Goal: Information Seeking & Learning: Learn about a topic

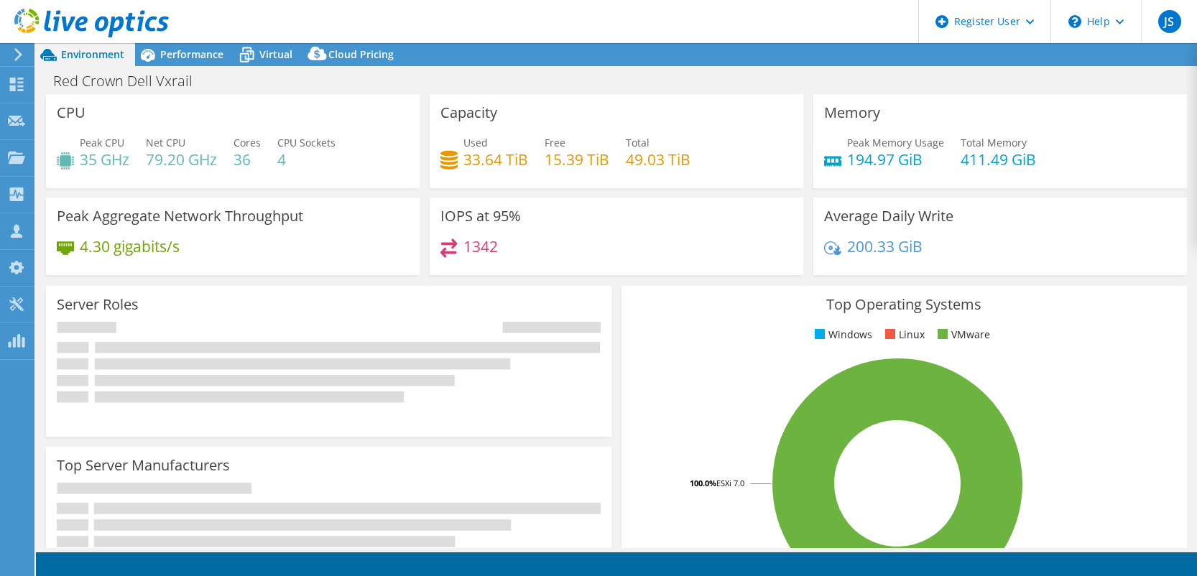
select select "USD"
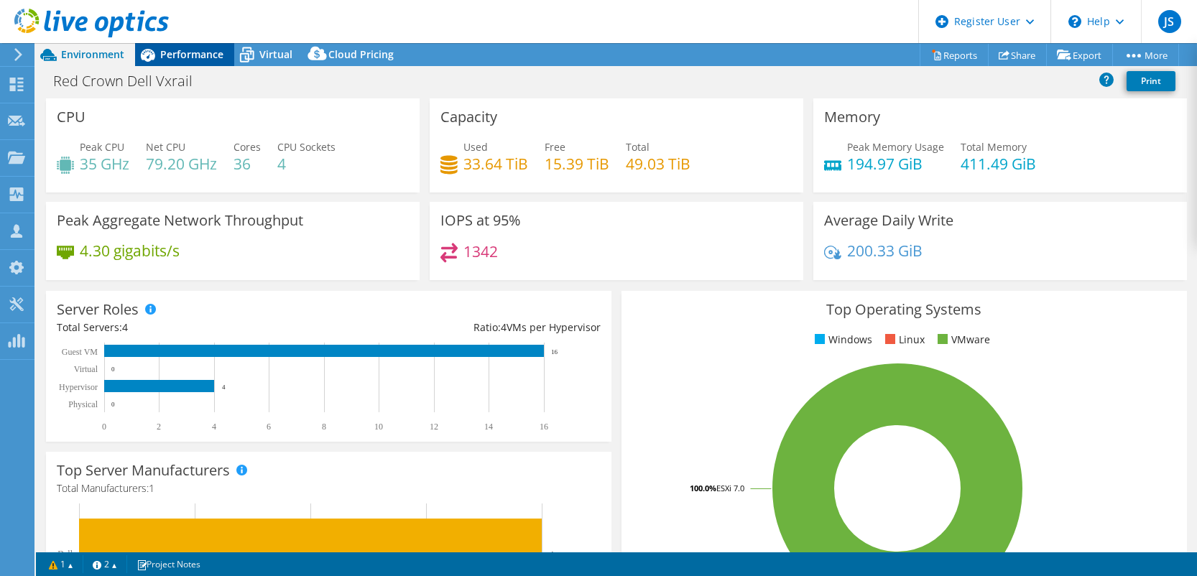
click at [193, 55] on span "Performance" at bounding box center [191, 54] width 63 height 14
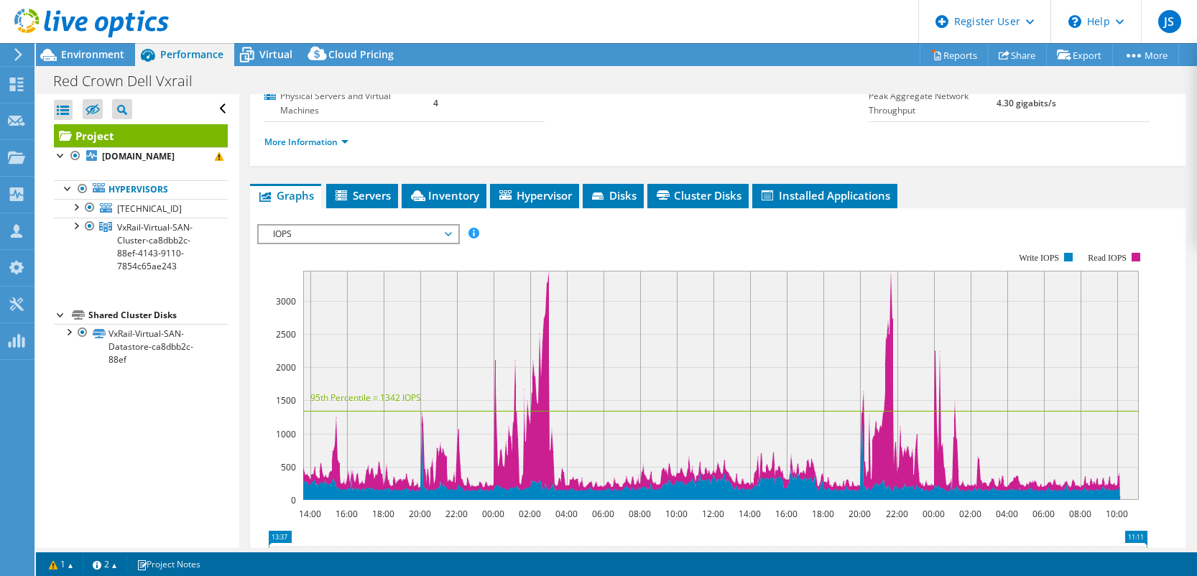
scroll to position [216, 0]
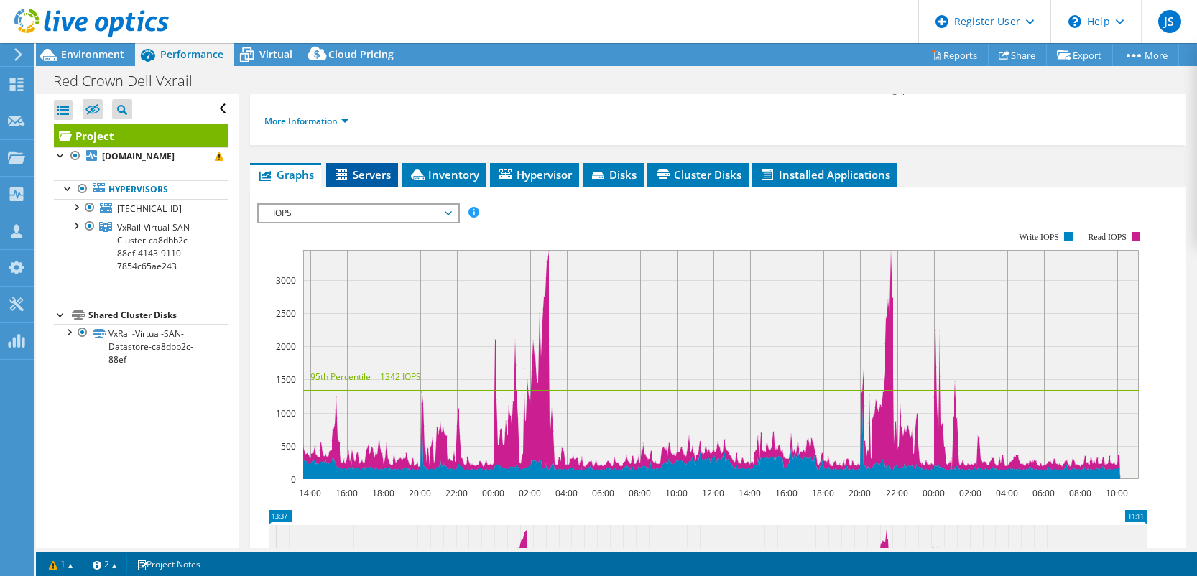
click at [359, 175] on span "Servers" at bounding box center [361, 174] width 57 height 14
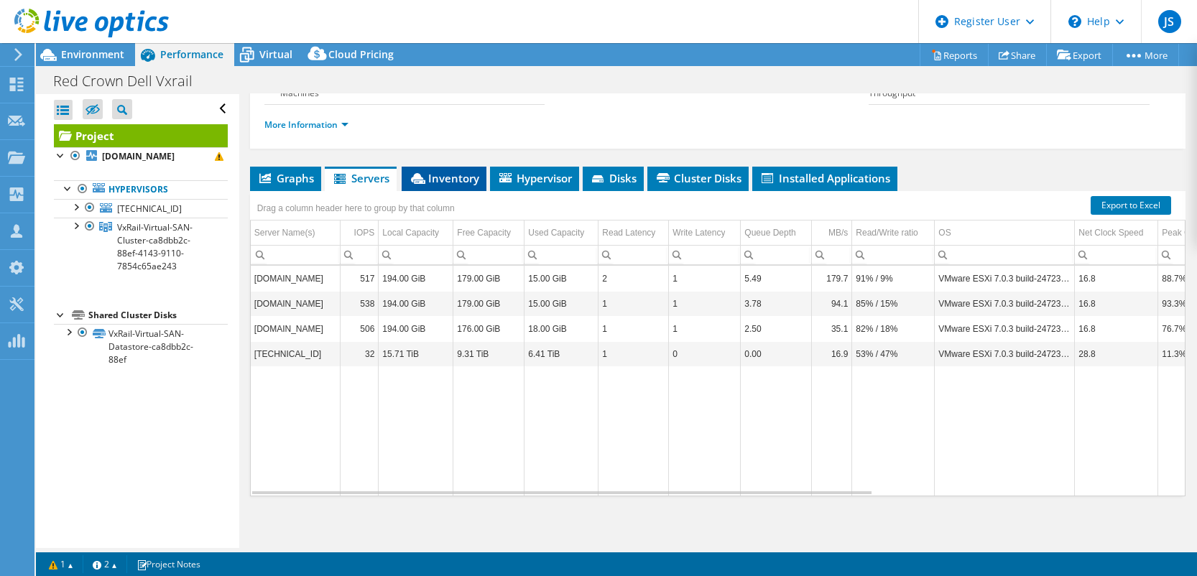
click at [452, 172] on span "Inventory" at bounding box center [444, 178] width 70 height 14
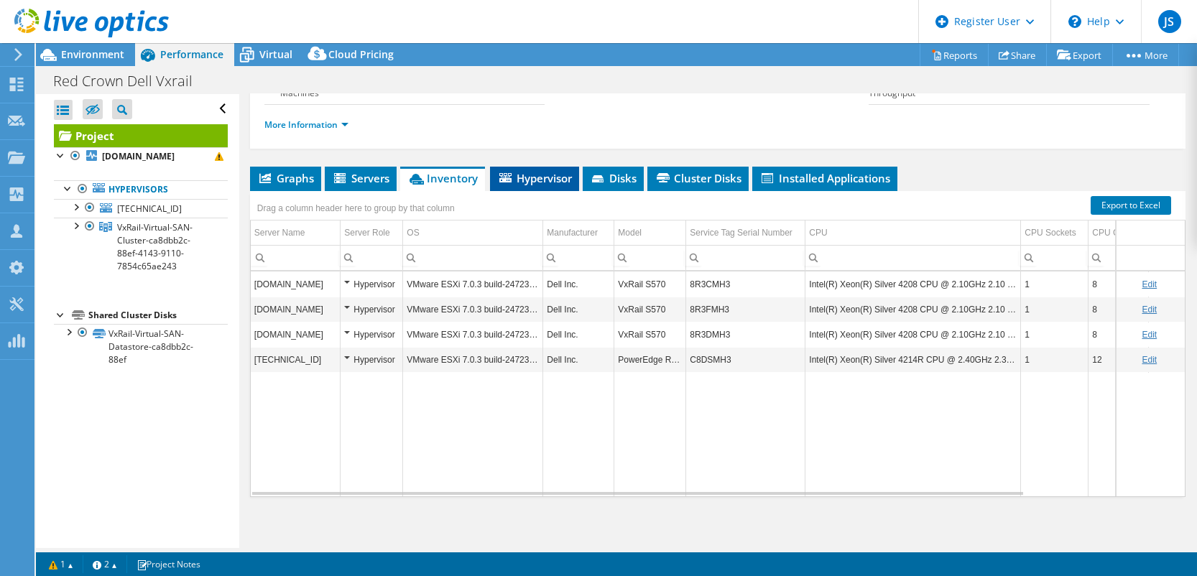
click at [535, 179] on span "Hypervisor" at bounding box center [534, 178] width 75 height 14
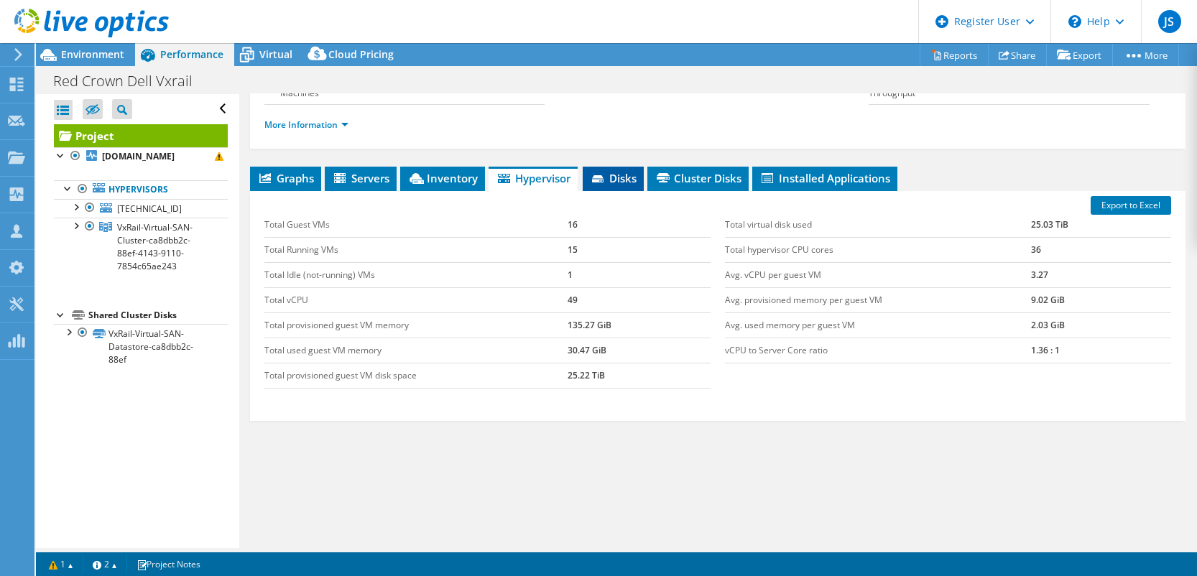
click at [614, 172] on span "Disks" at bounding box center [613, 178] width 47 height 14
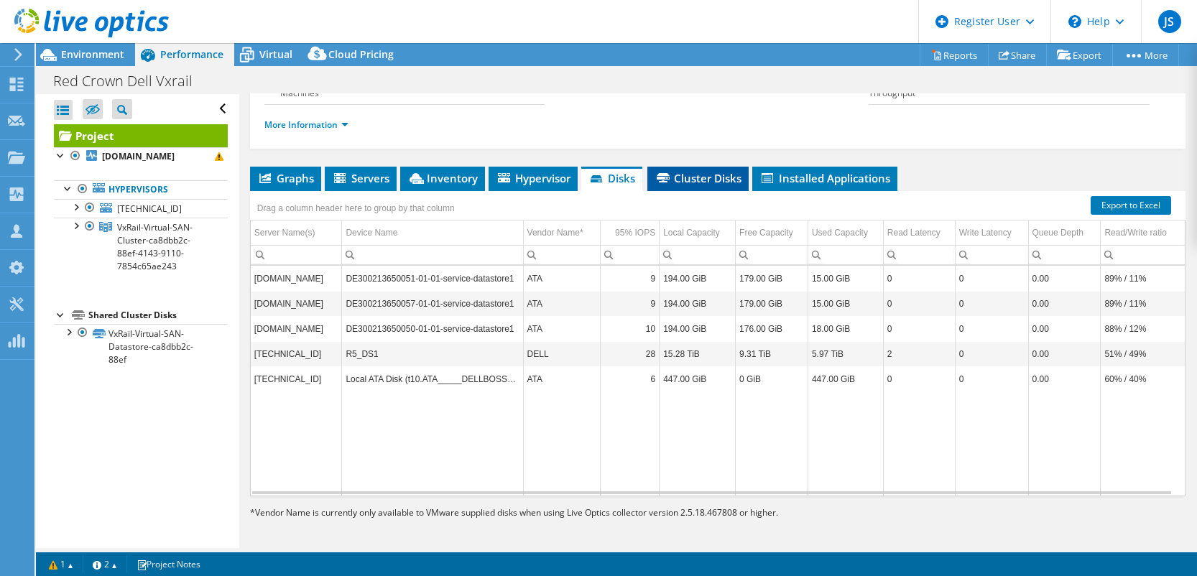
click at [712, 172] on span "Cluster Disks" at bounding box center [698, 178] width 87 height 14
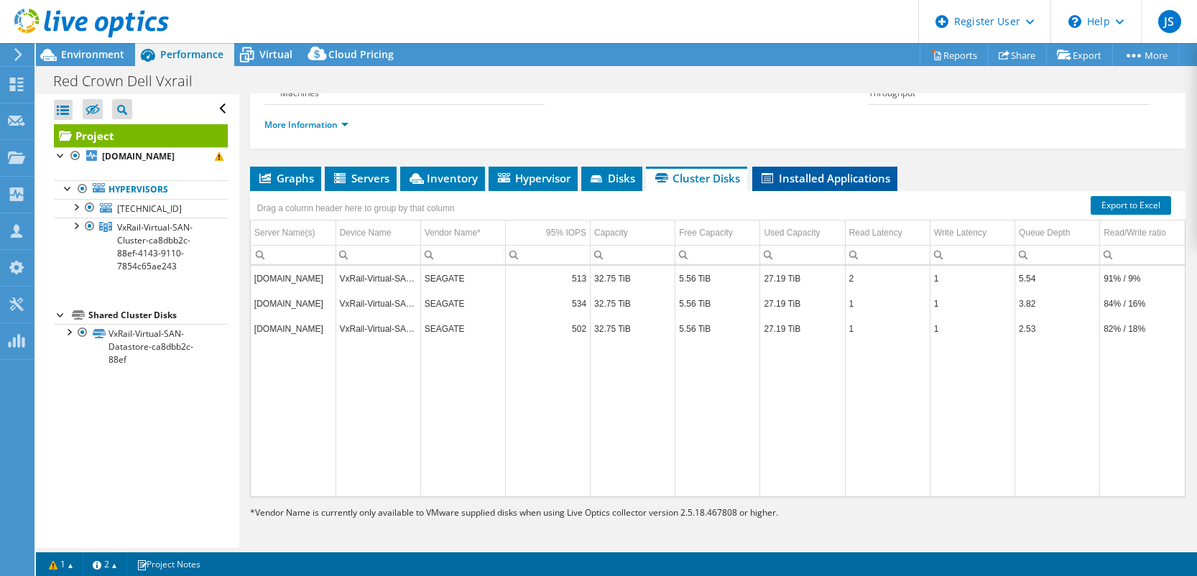
click at [826, 174] on span "Installed Applications" at bounding box center [825, 178] width 131 height 14
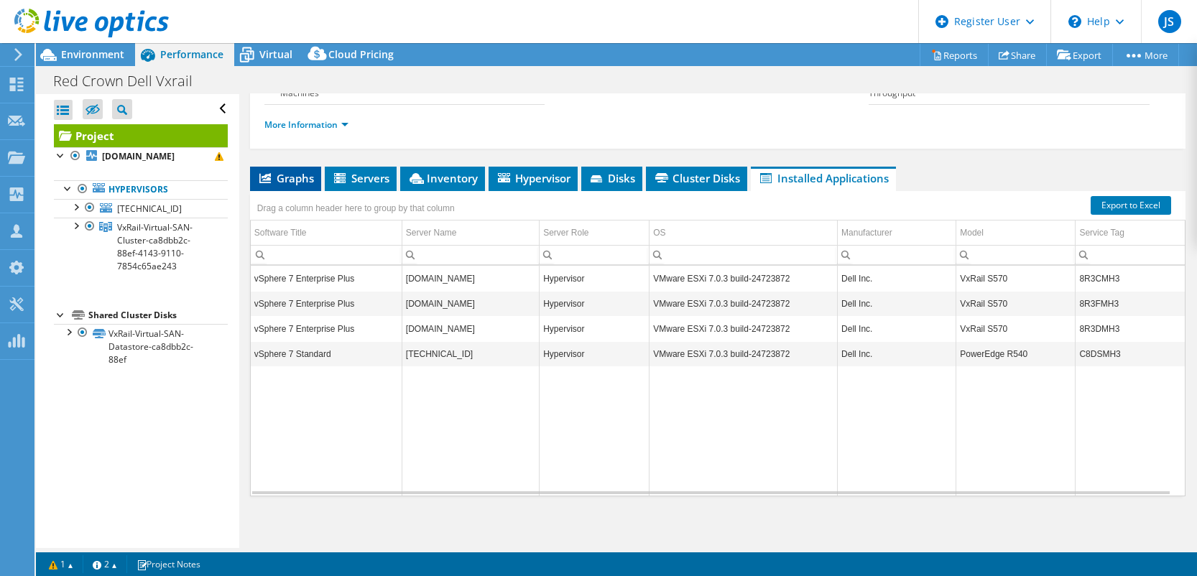
click at [291, 171] on span "Graphs" at bounding box center [285, 178] width 57 height 14
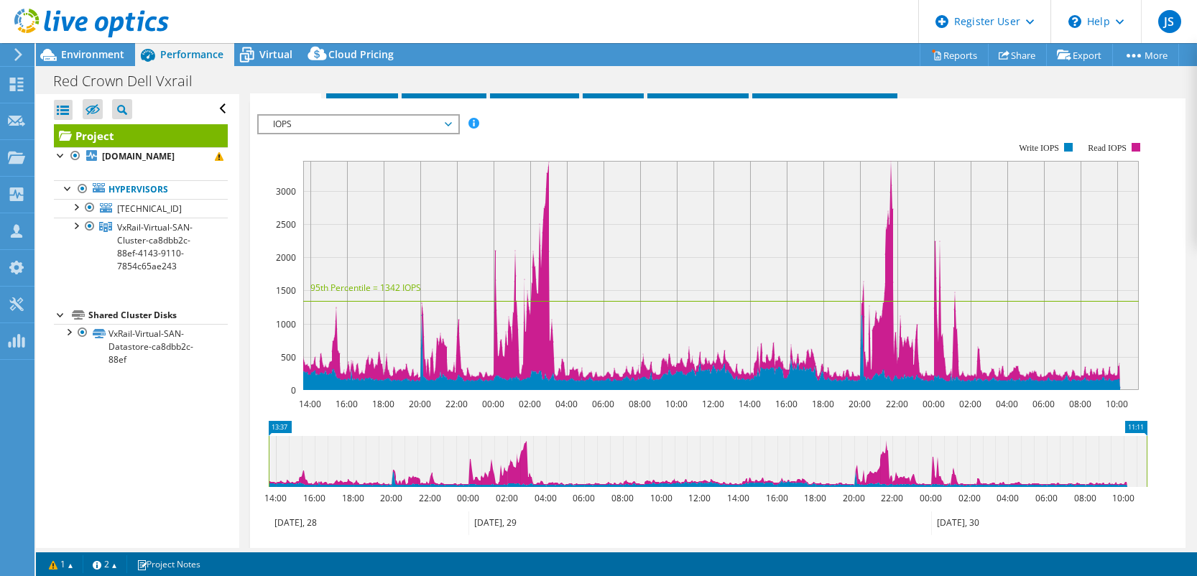
scroll to position [287, 0]
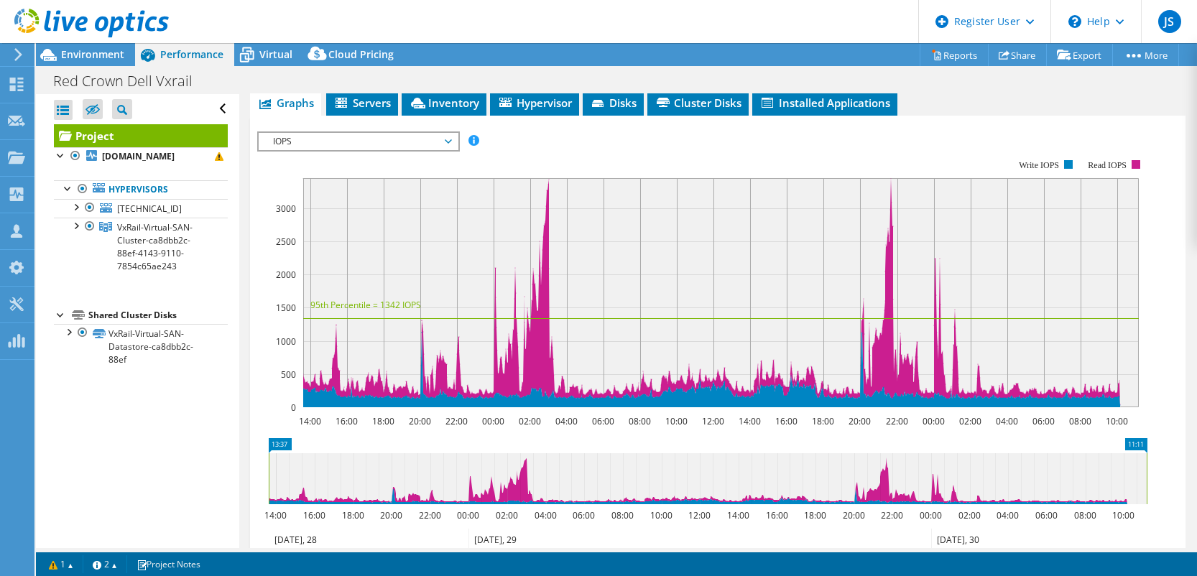
click at [443, 135] on span "IOPS" at bounding box center [358, 141] width 185 height 17
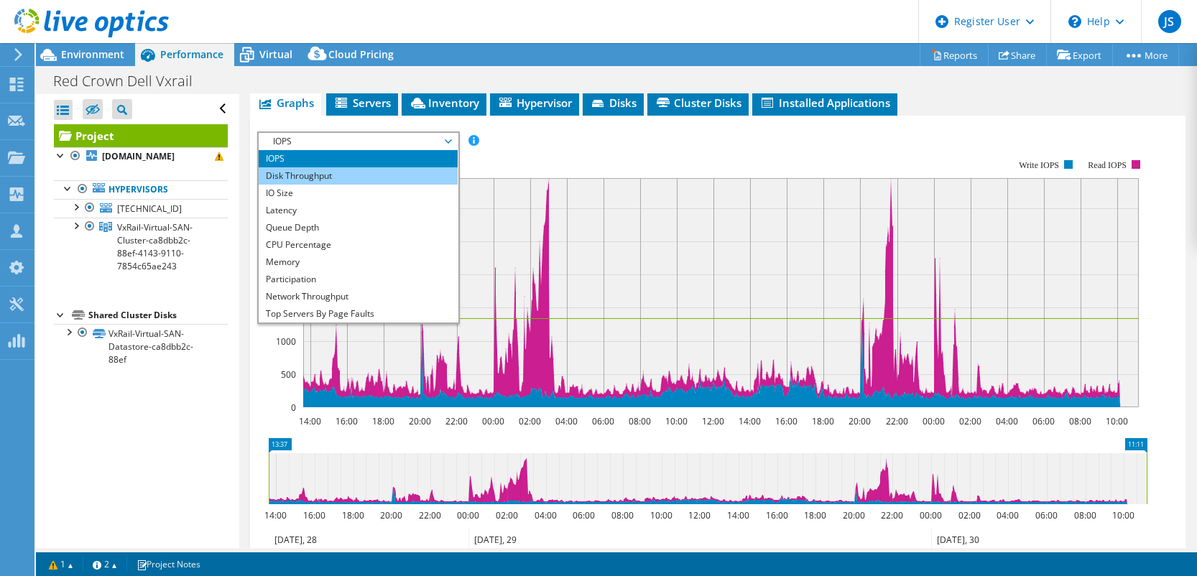
click at [297, 172] on li "Disk Throughput" at bounding box center [358, 175] width 199 height 17
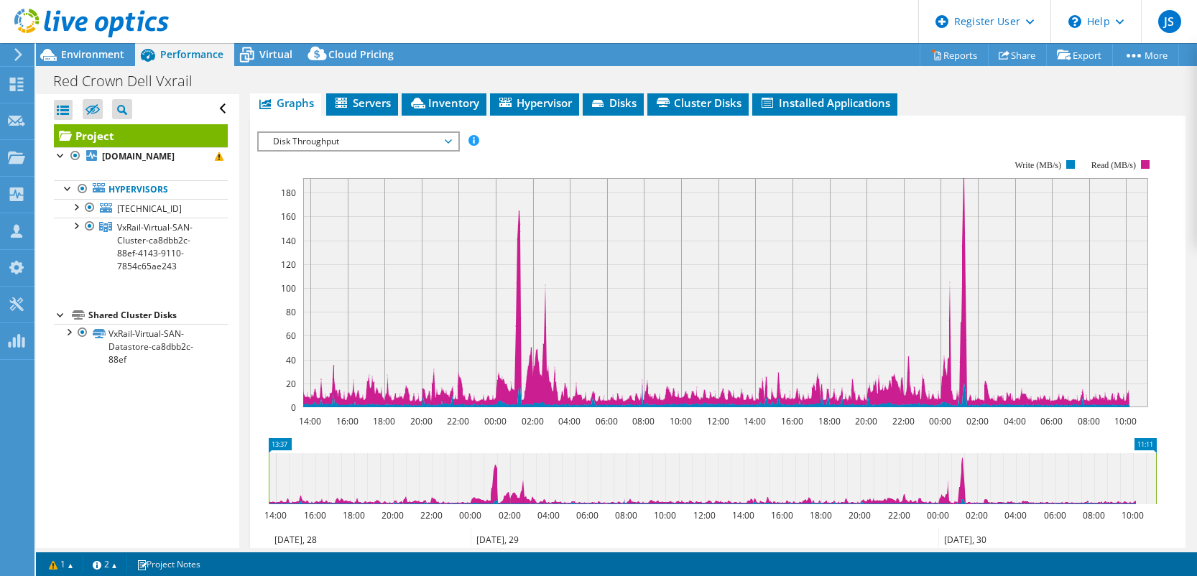
click at [448, 140] on span "Disk Throughput" at bounding box center [358, 141] width 185 height 17
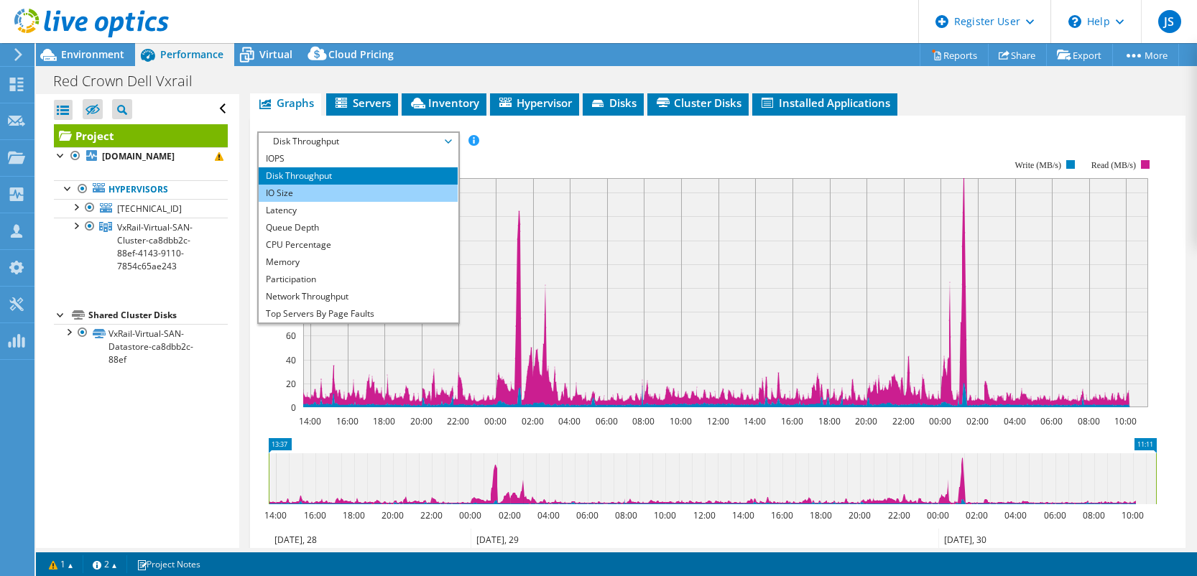
click at [333, 195] on li "IO Size" at bounding box center [358, 193] width 199 height 17
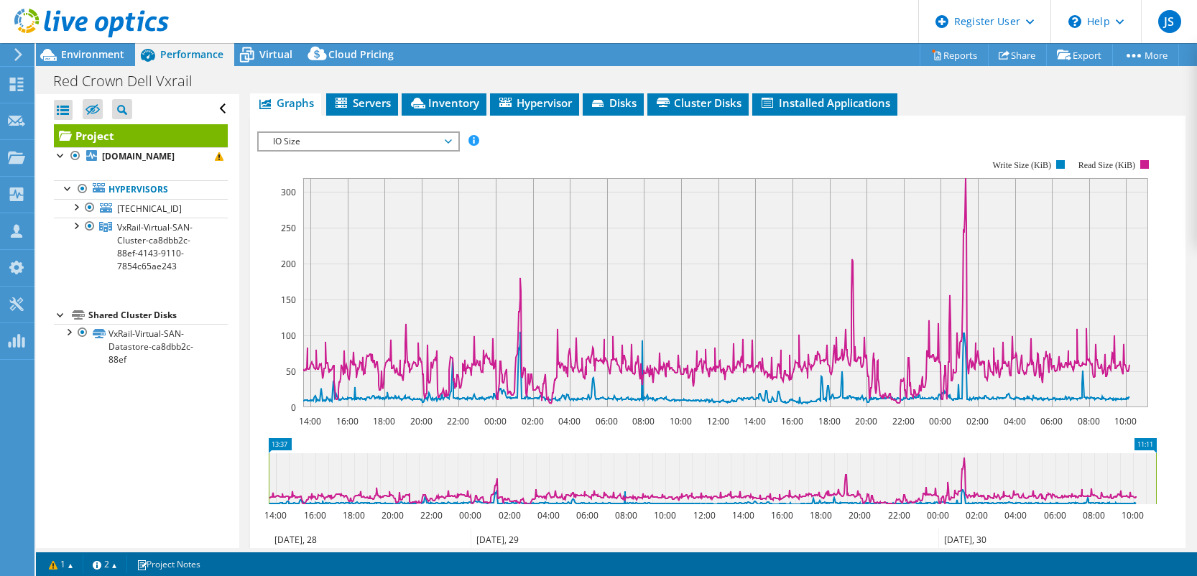
click at [445, 135] on span "IO Size" at bounding box center [358, 141] width 185 height 17
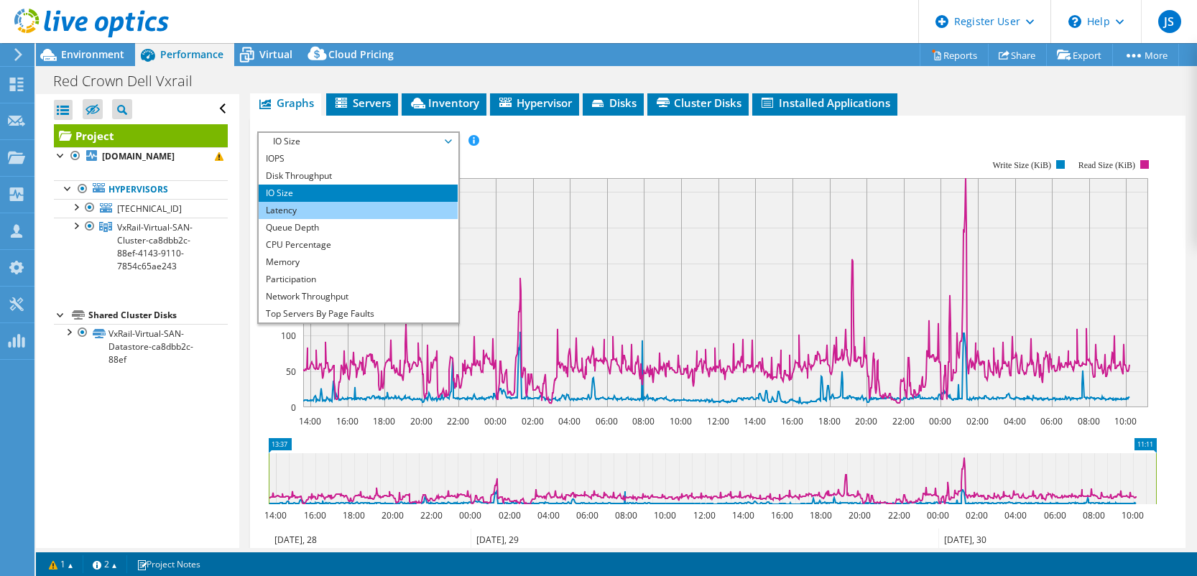
click at [346, 204] on li "Latency" at bounding box center [358, 210] width 199 height 17
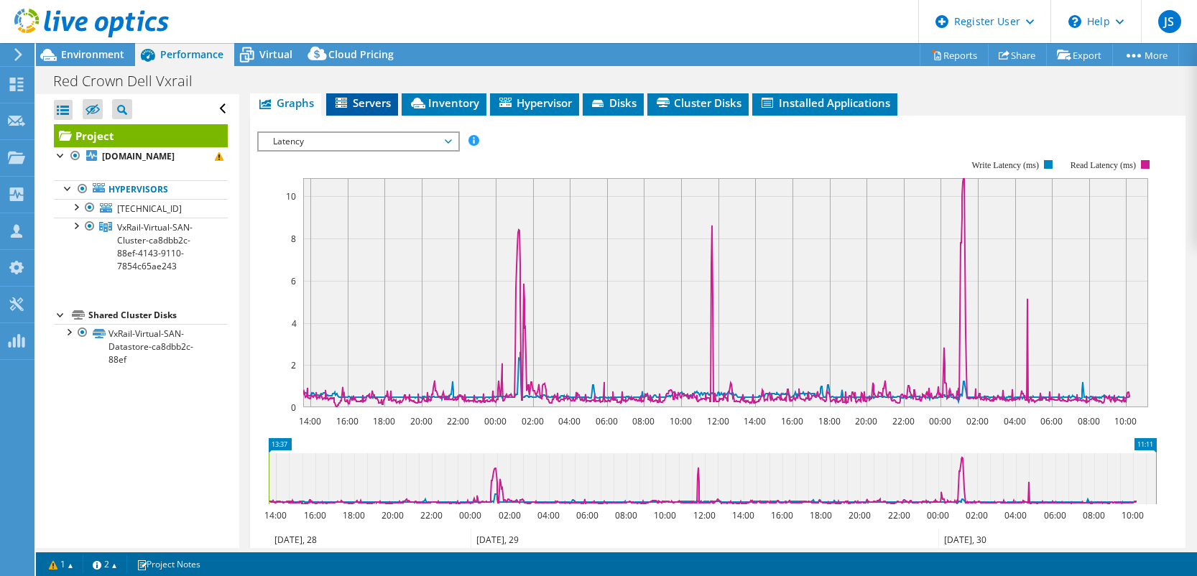
click at [389, 106] on li "Servers" at bounding box center [362, 103] width 72 height 24
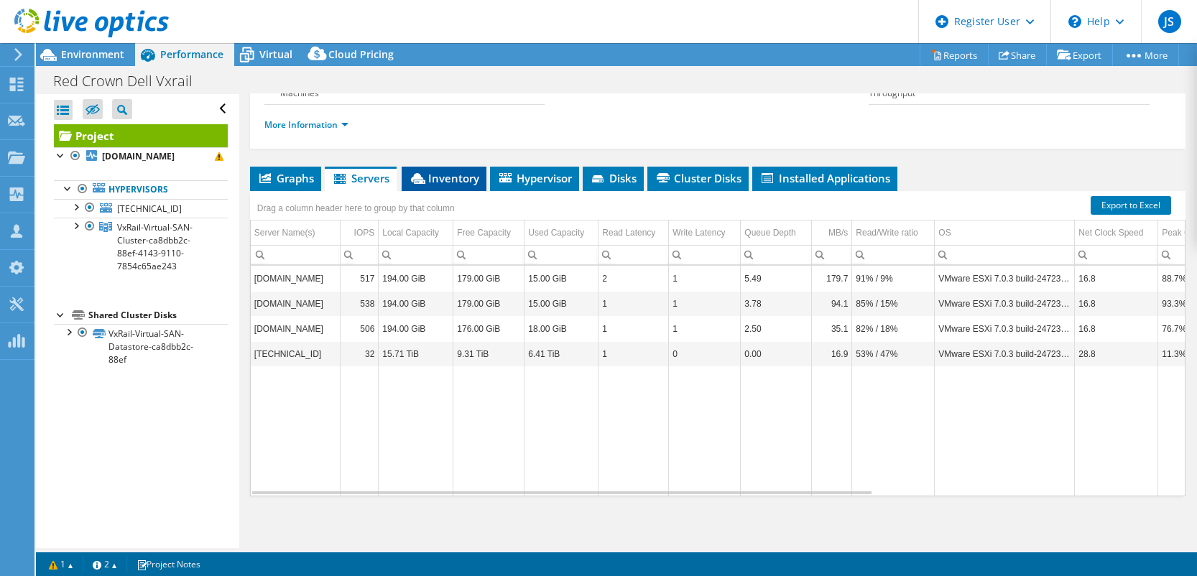
click at [468, 180] on span "Inventory" at bounding box center [444, 178] width 70 height 14
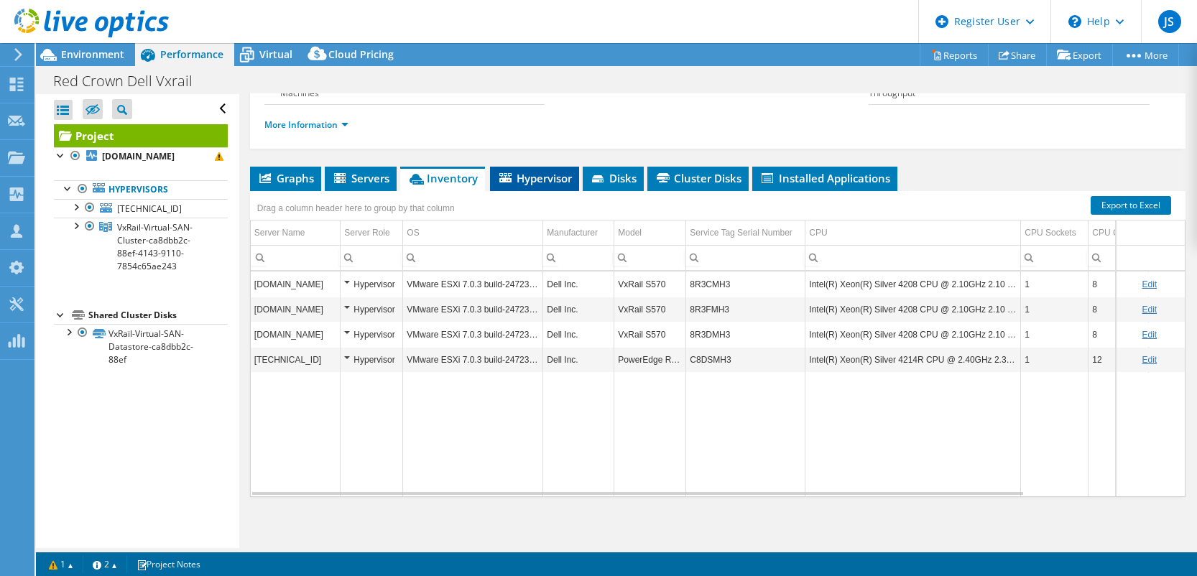
click at [524, 171] on span "Hypervisor" at bounding box center [534, 178] width 75 height 14
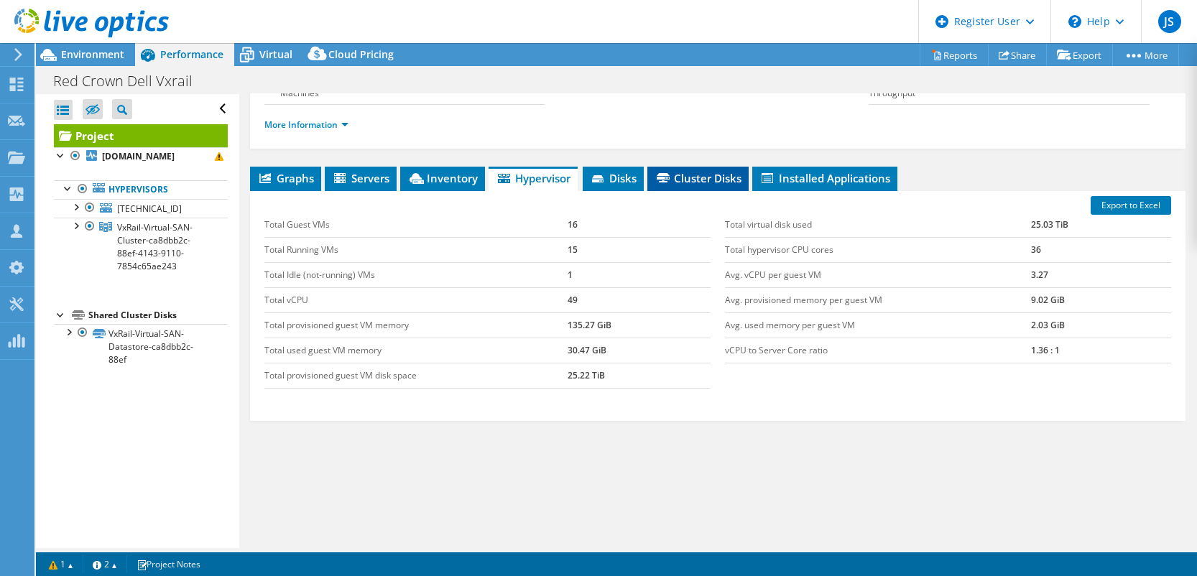
click at [727, 177] on span "Cluster Disks" at bounding box center [698, 178] width 87 height 14
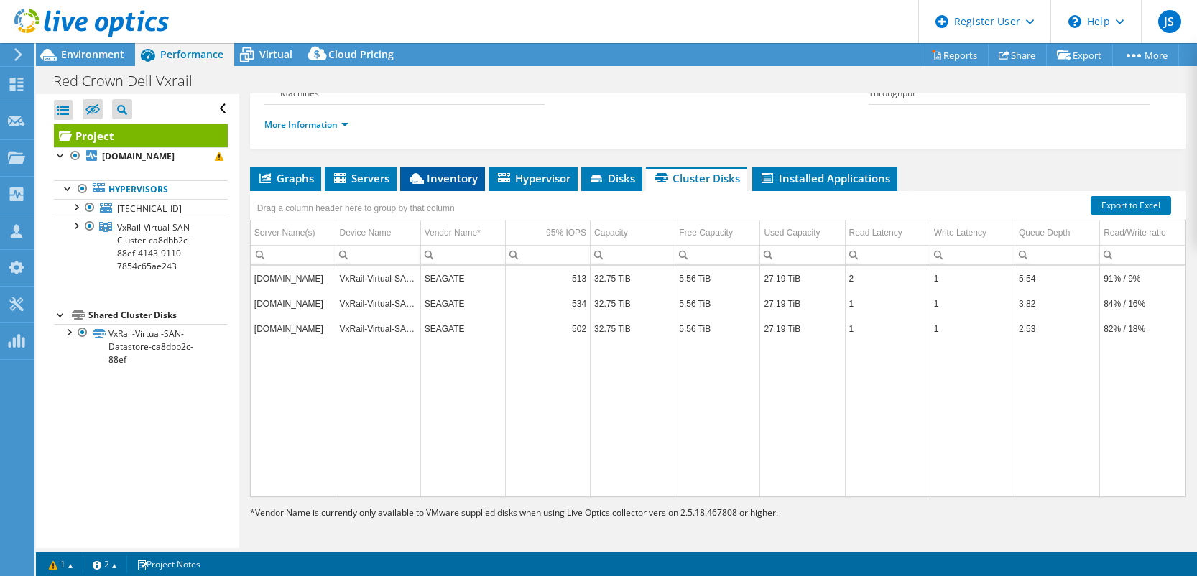
click at [451, 173] on span "Inventory" at bounding box center [442, 178] width 70 height 14
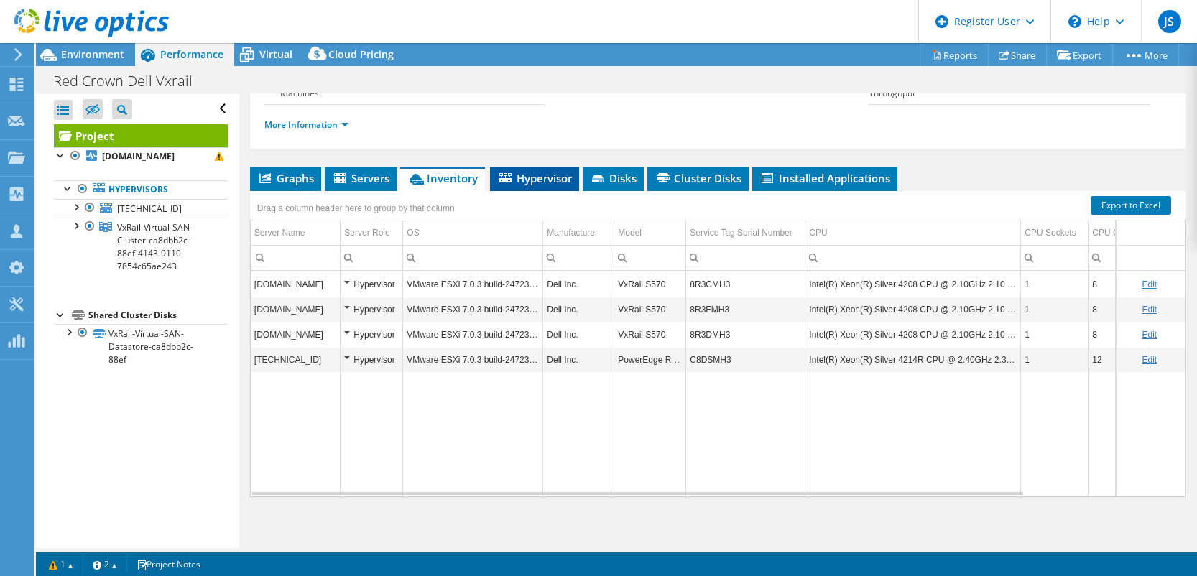
click at [539, 180] on span "Hypervisor" at bounding box center [534, 178] width 75 height 14
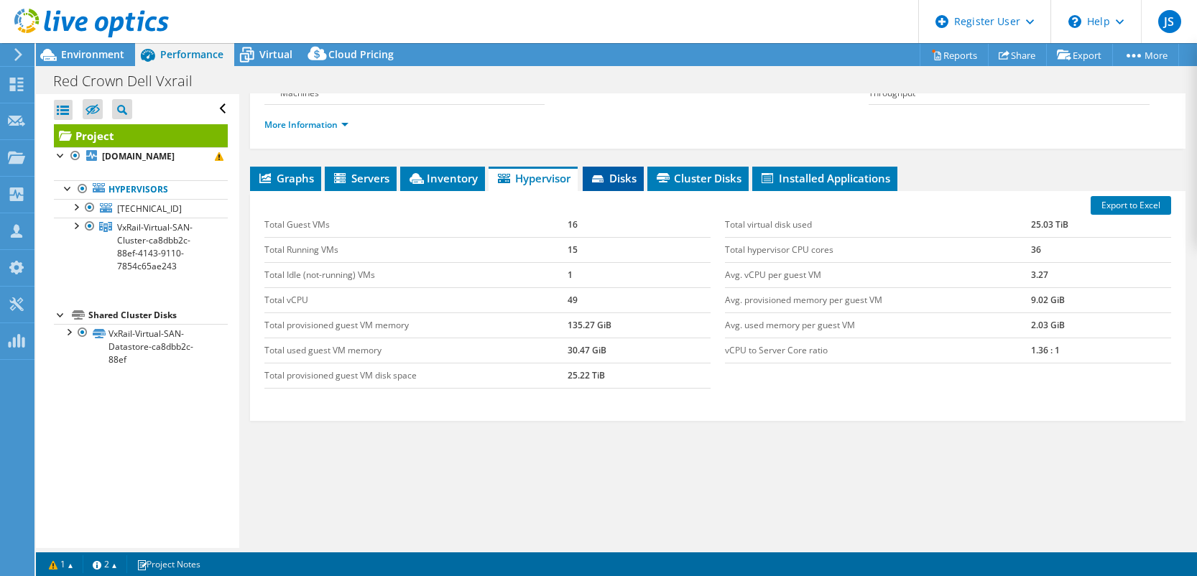
click at [636, 173] on span "Disks" at bounding box center [613, 178] width 47 height 14
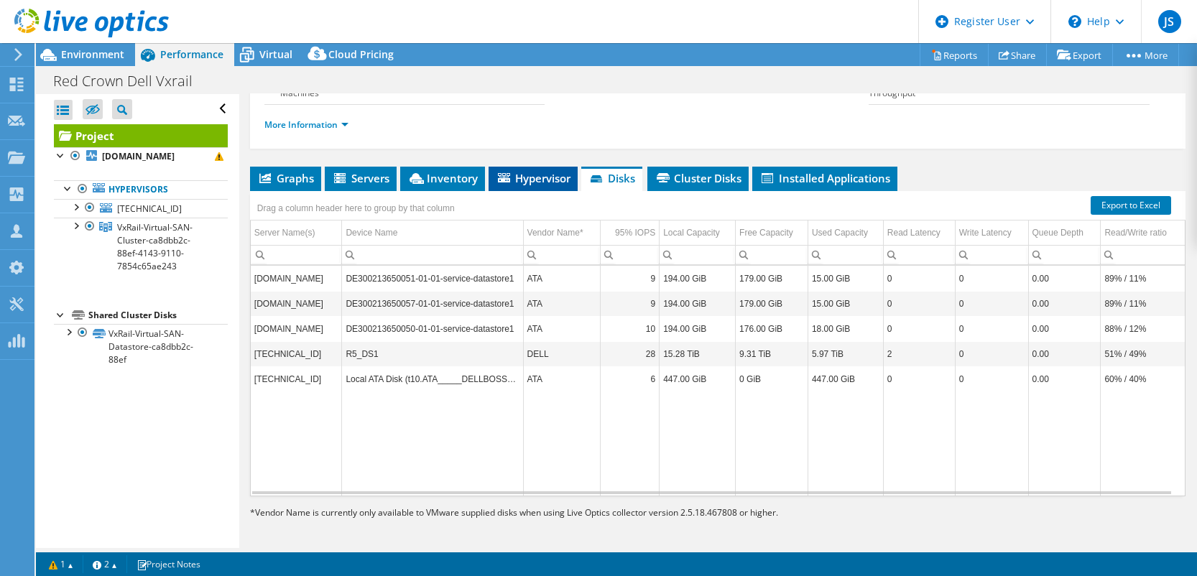
click at [527, 177] on span "Hypervisor" at bounding box center [533, 178] width 75 height 14
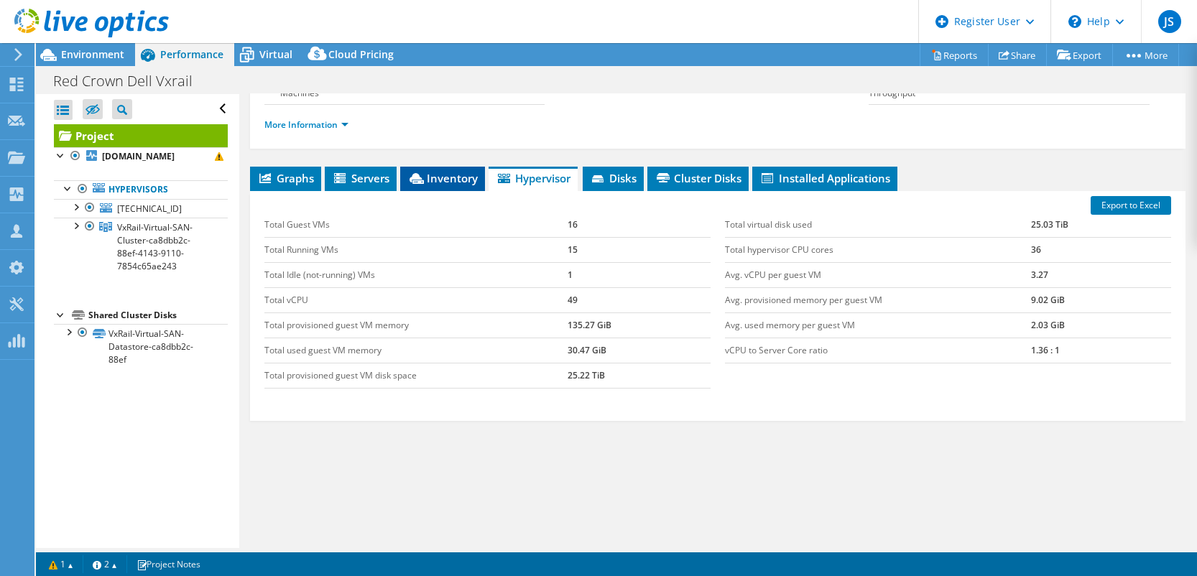
click at [440, 176] on span "Inventory" at bounding box center [442, 178] width 70 height 14
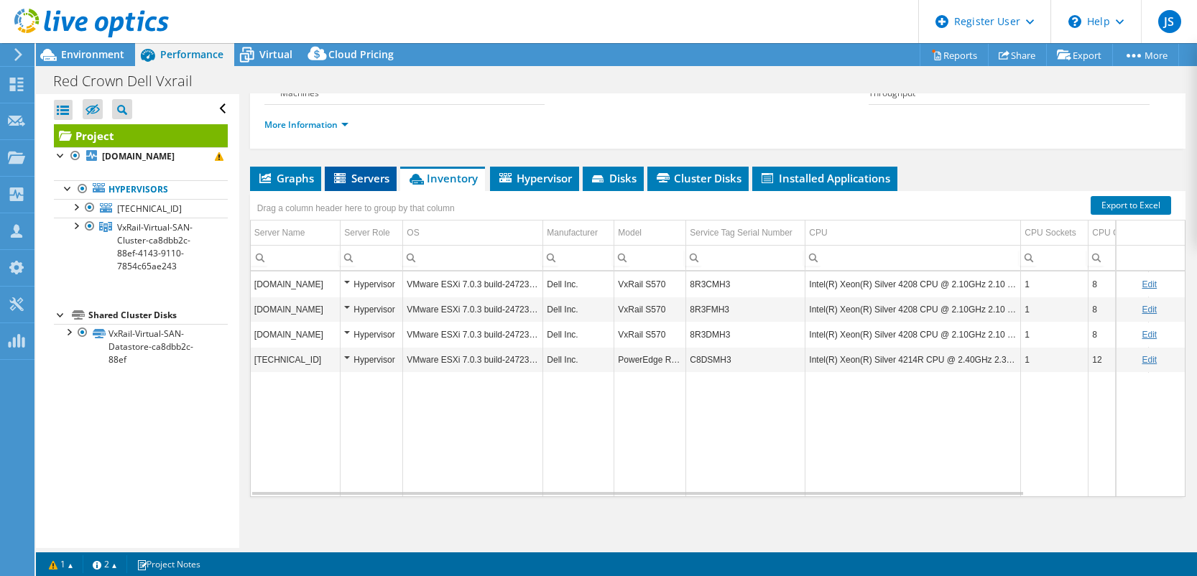
click at [357, 172] on span "Servers" at bounding box center [360, 178] width 57 height 14
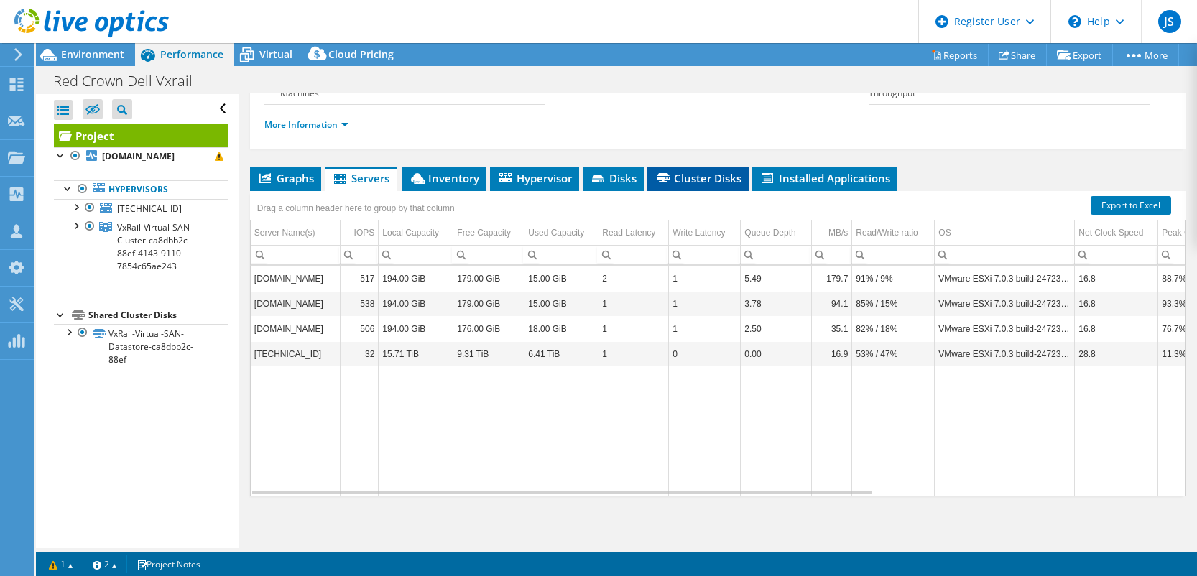
click at [680, 171] on span "Cluster Disks" at bounding box center [698, 178] width 87 height 14
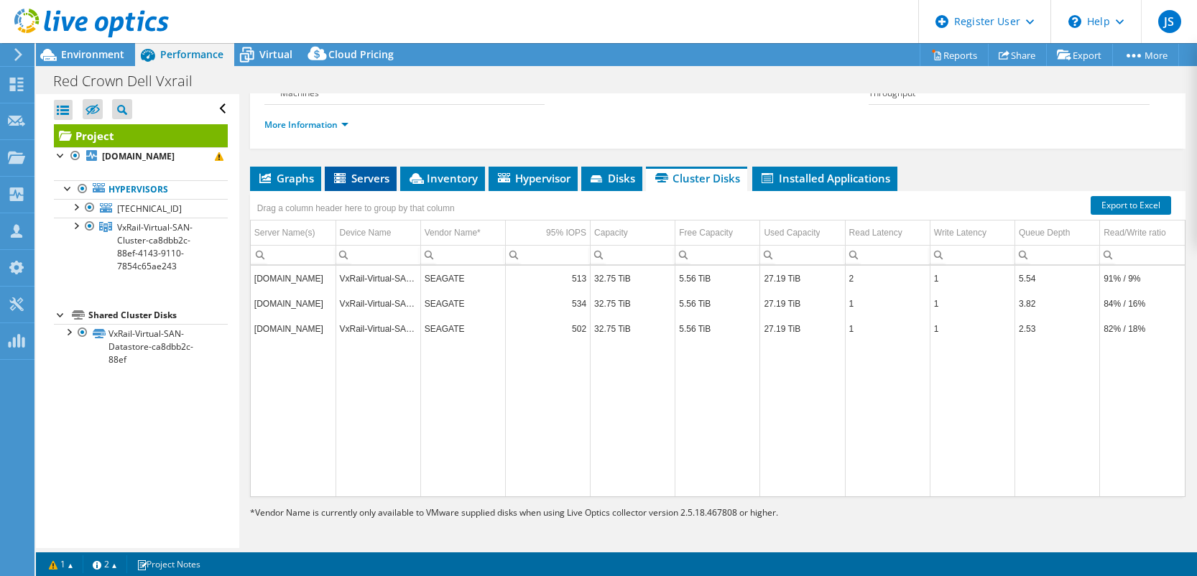
click at [362, 172] on span "Servers" at bounding box center [360, 178] width 57 height 14
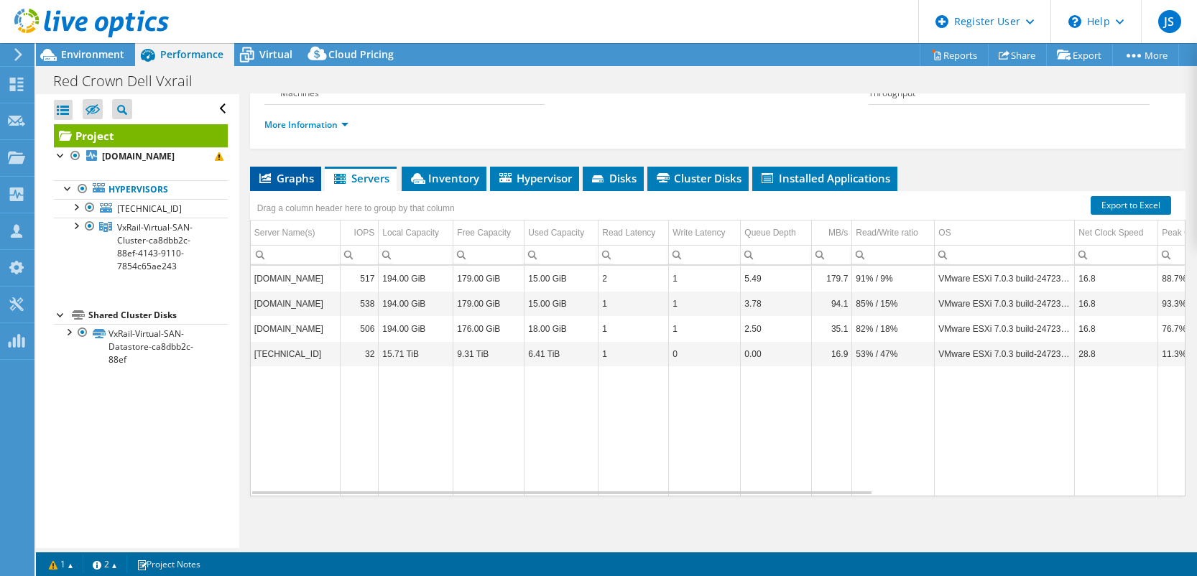
click at [286, 172] on span "Graphs" at bounding box center [285, 178] width 57 height 14
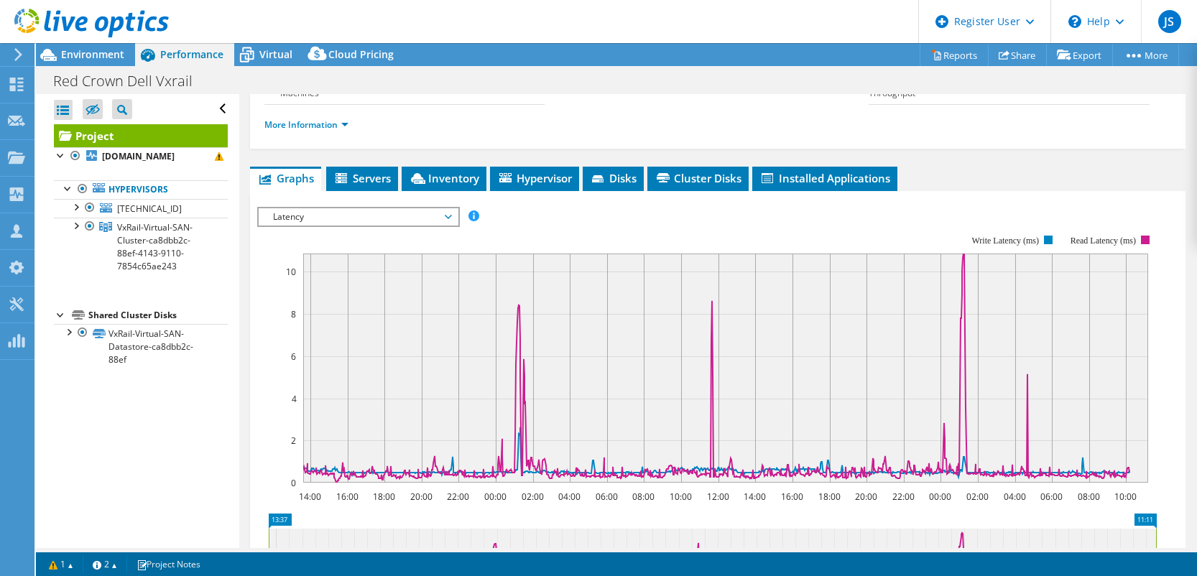
click at [448, 211] on span "Latency" at bounding box center [358, 216] width 185 height 17
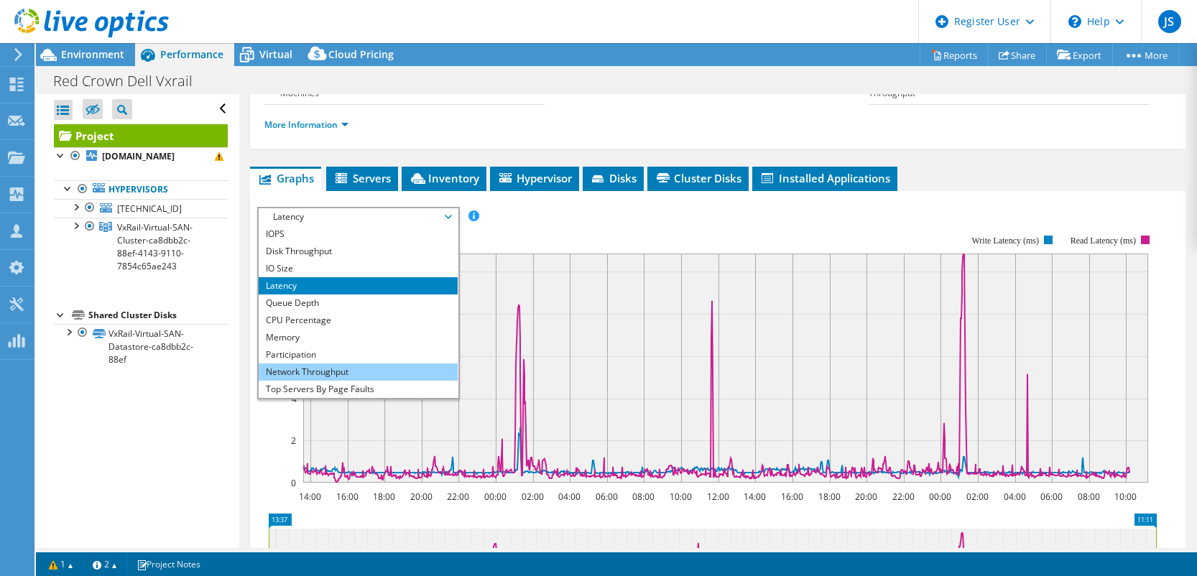
click at [298, 364] on li "Network Throughput" at bounding box center [358, 372] width 199 height 17
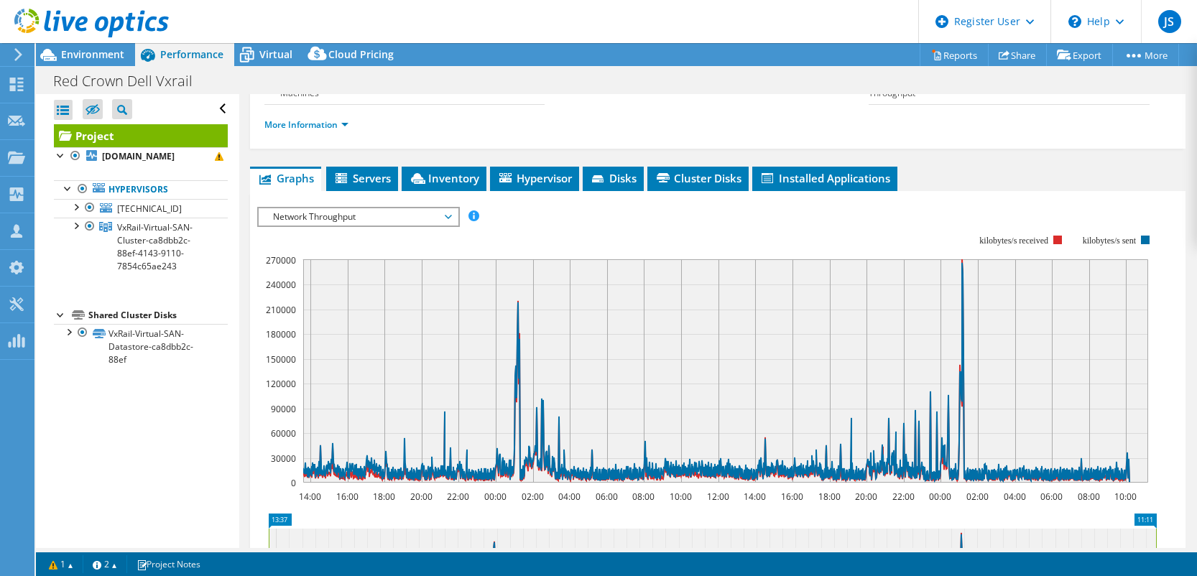
click at [350, 210] on span "Network Throughput" at bounding box center [358, 216] width 185 height 17
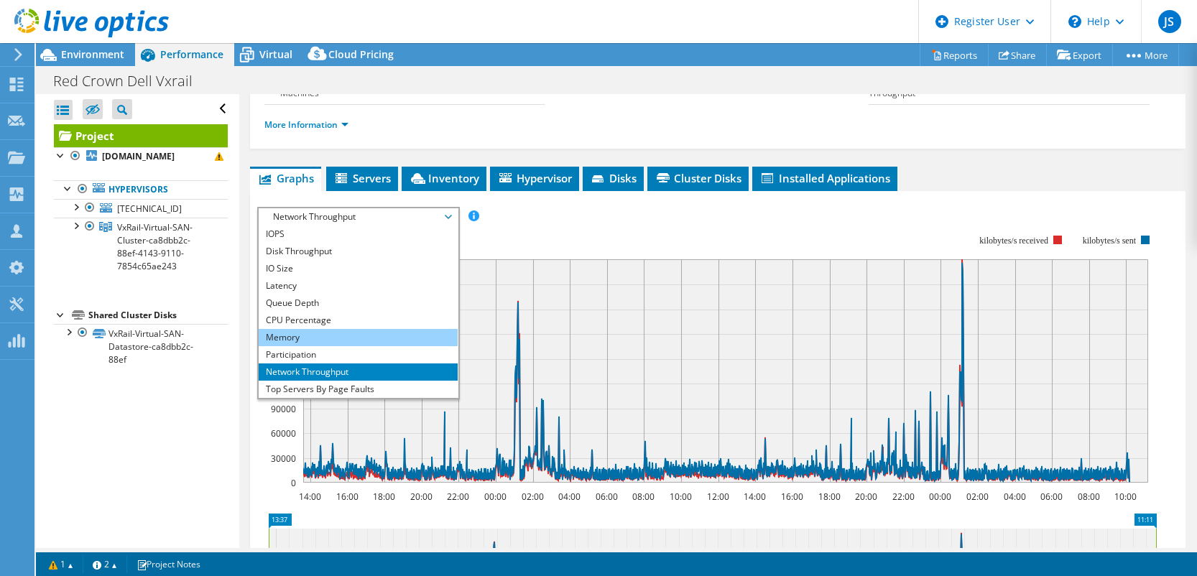
click at [290, 337] on li "Memory" at bounding box center [358, 337] width 199 height 17
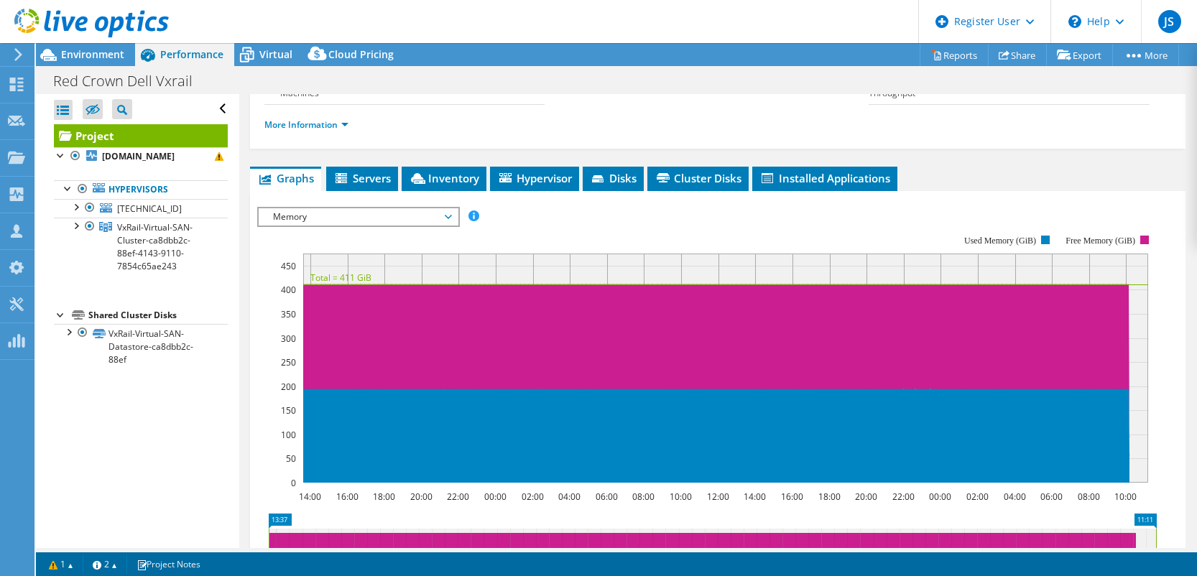
click at [452, 208] on span "Memory" at bounding box center [358, 216] width 199 height 17
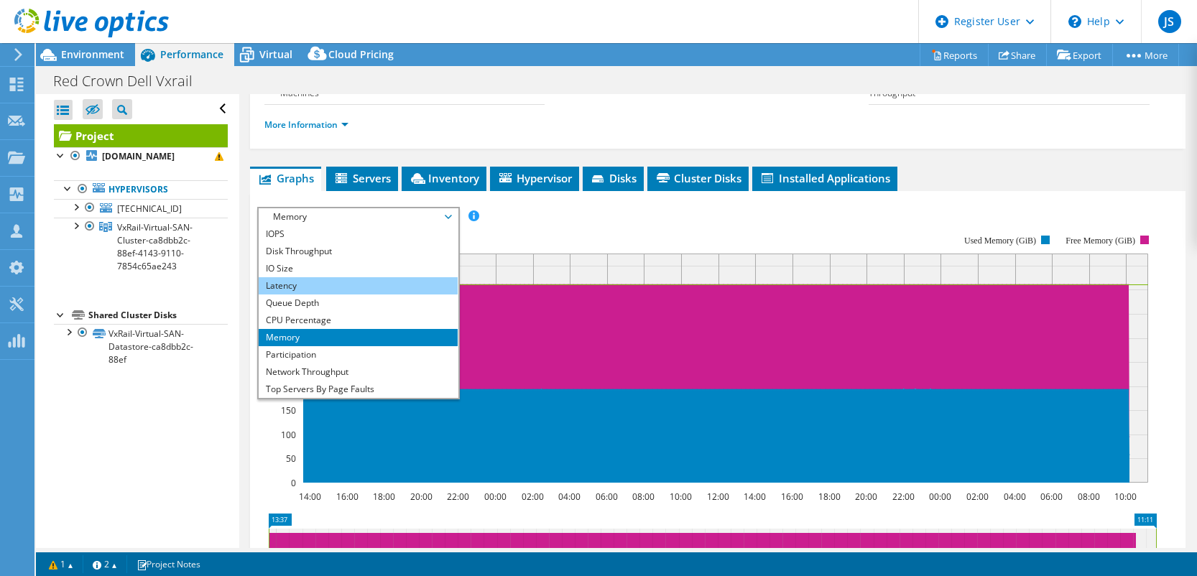
click at [315, 282] on li "Latency" at bounding box center [358, 285] width 199 height 17
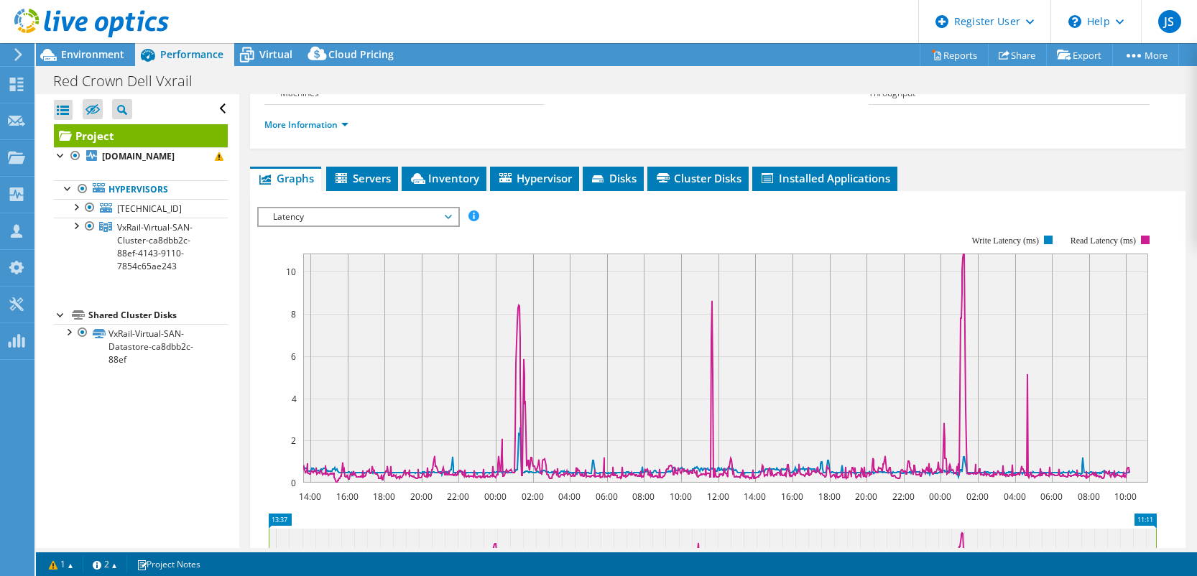
click at [446, 210] on span "Latency" at bounding box center [358, 216] width 185 height 17
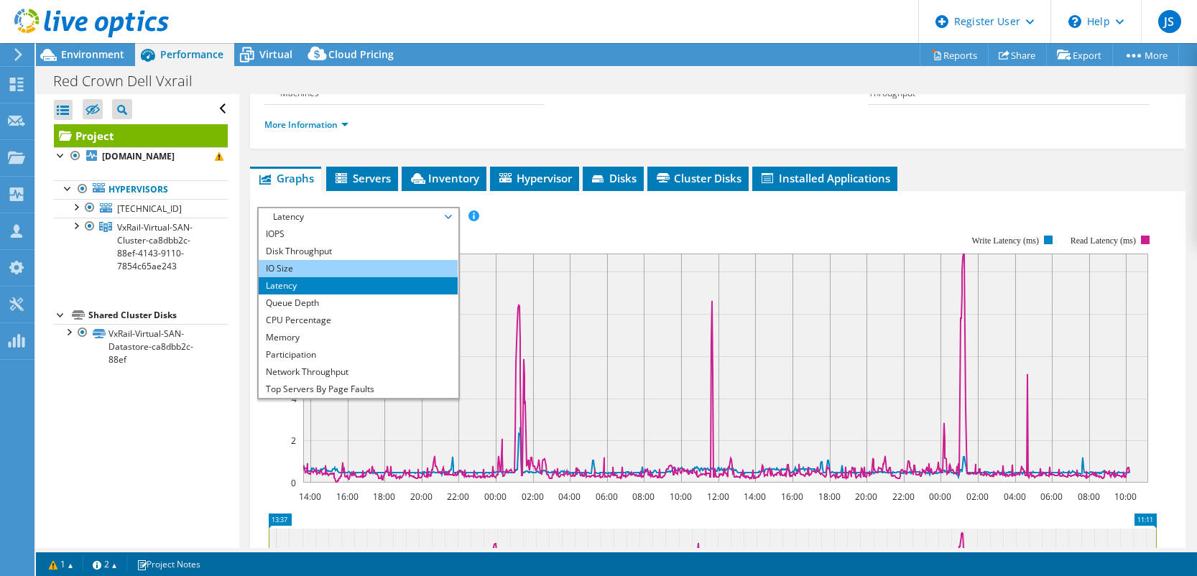
click at [297, 264] on li "IO Size" at bounding box center [358, 268] width 199 height 17
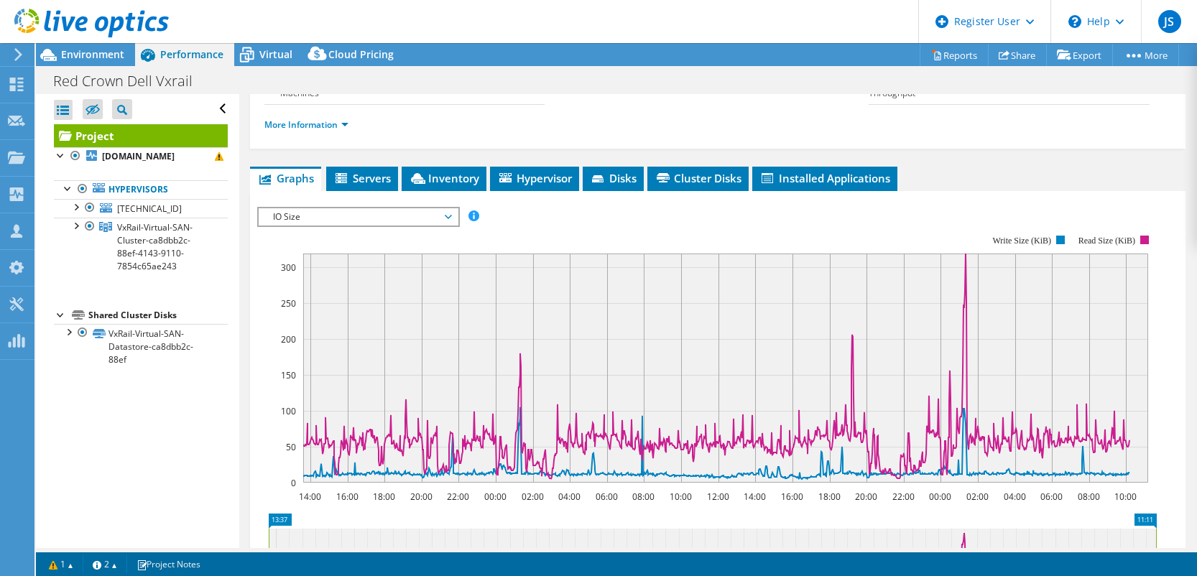
click at [443, 210] on span "IO Size" at bounding box center [358, 216] width 185 height 17
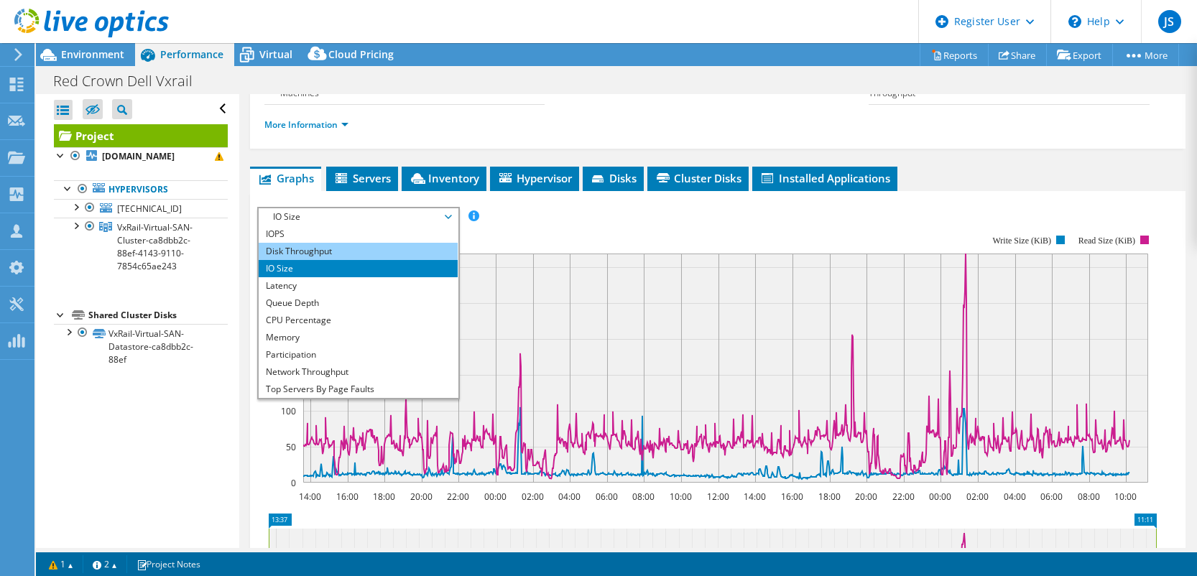
click at [323, 245] on li "Disk Throughput" at bounding box center [358, 251] width 199 height 17
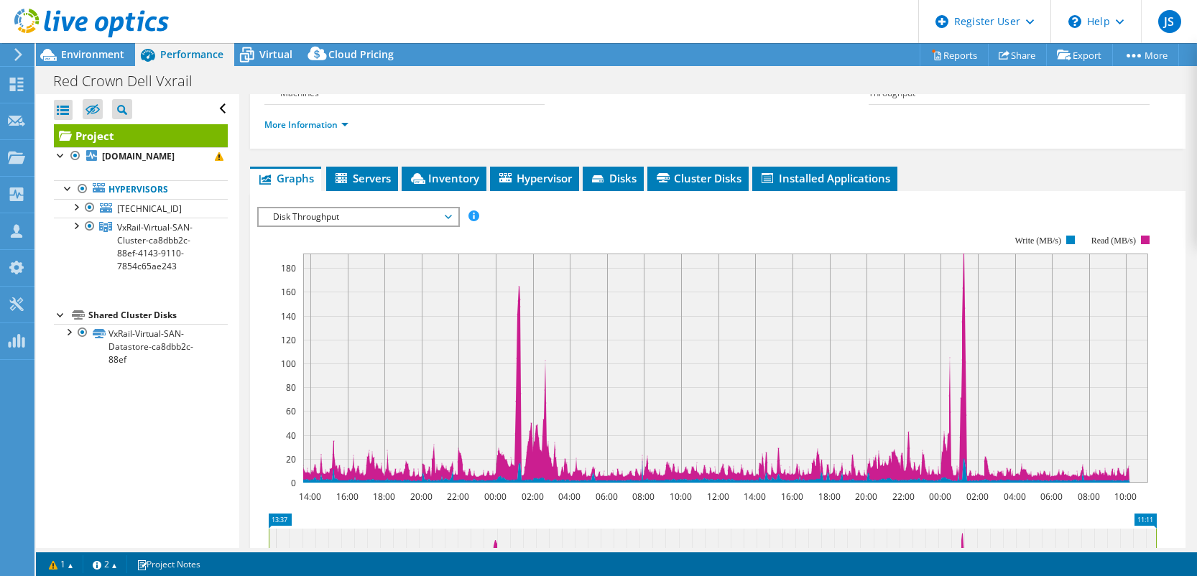
click at [452, 213] on span "Disk Throughput" at bounding box center [358, 216] width 199 height 17
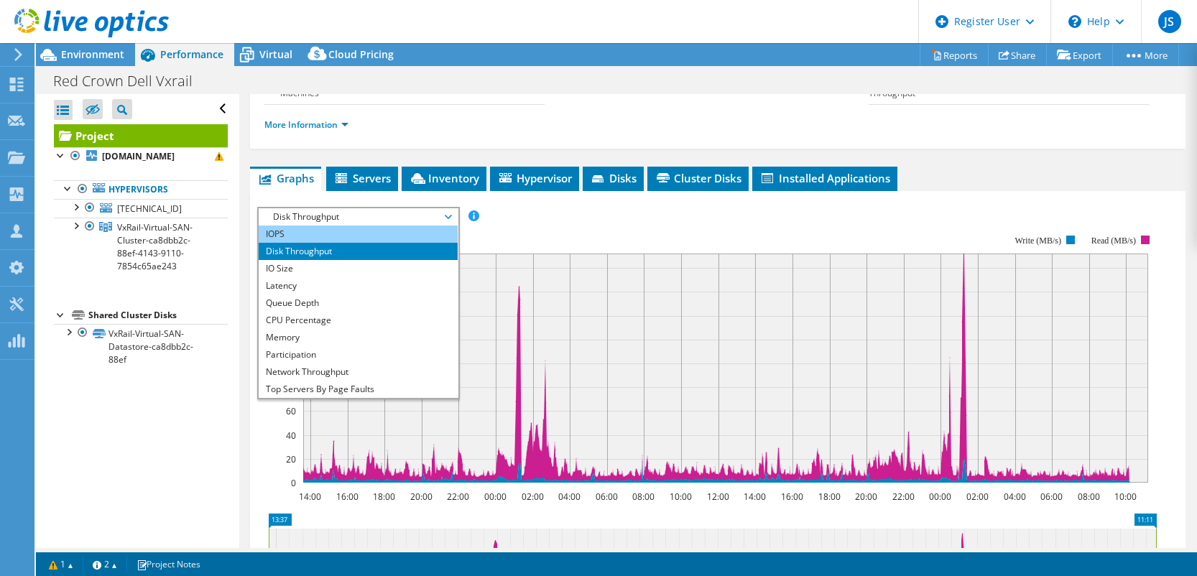
click at [322, 231] on li "IOPS" at bounding box center [358, 234] width 199 height 17
